Goal: Information Seeking & Learning: Understand process/instructions

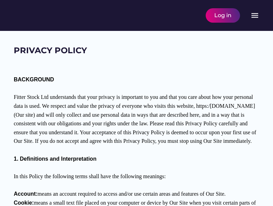
click at [170, 200] on html "PRIVACY POLICY BACKGROUND Fitter Stock Ltd understands that your privacy is imp…" at bounding box center [136, 103] width 273 height 206
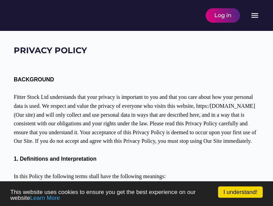
click at [170, 200] on html "I understand! This website uses cookies to ensure you get the best experience o…" at bounding box center [136, 103] width 273 height 206
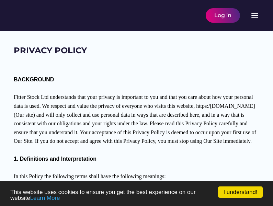
click at [170, 200] on html "I understand! This website uses cookies to ensure you get the best experience o…" at bounding box center [136, 103] width 273 height 206
